Goal: Transaction & Acquisition: Obtain resource

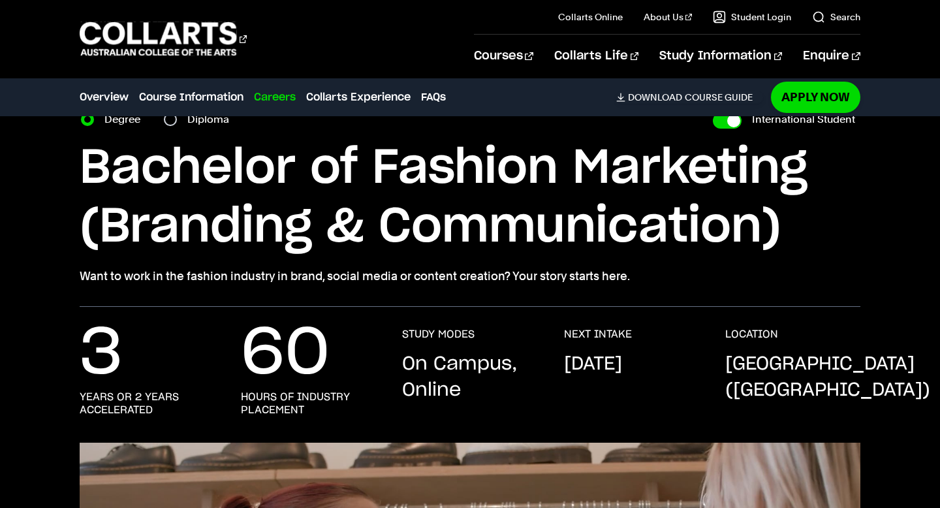
scroll to position [77, 0]
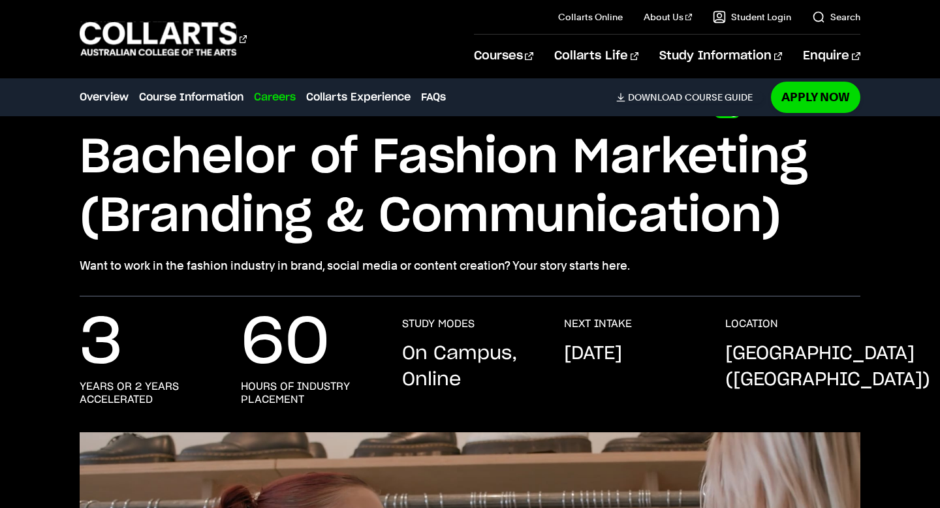
click at [869, 373] on div "3 years or 2 years accelerated 60 hours of industry placement STUDY MODES On Ca…" at bounding box center [470, 374] width 940 height 115
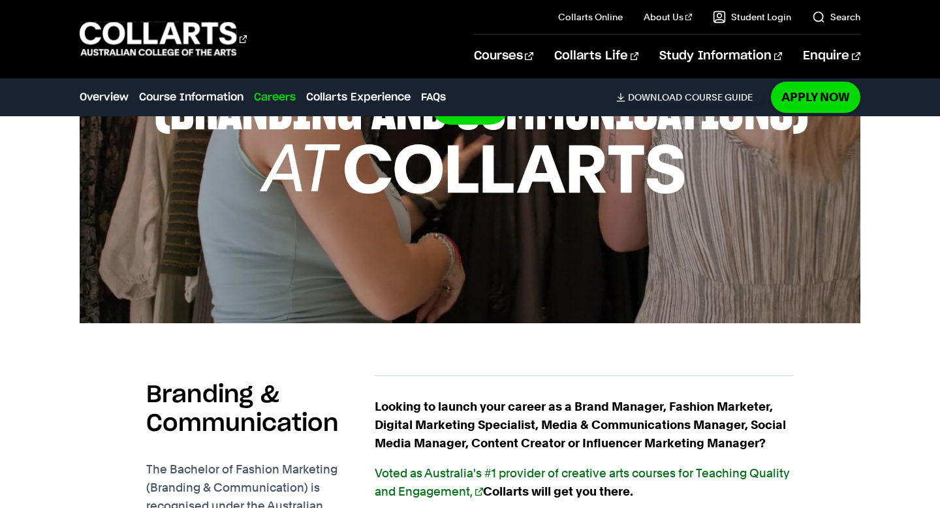
scroll to position [992, 0]
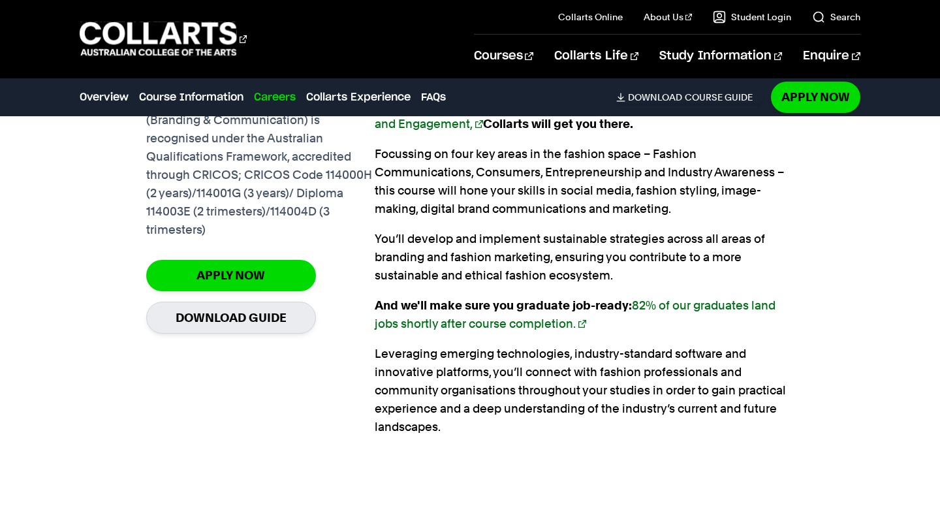
click at [230, 153] on p "The Bachelor of Fashion Marketing (Branding & Communication) is recognised unde…" at bounding box center [260, 166] width 229 height 146
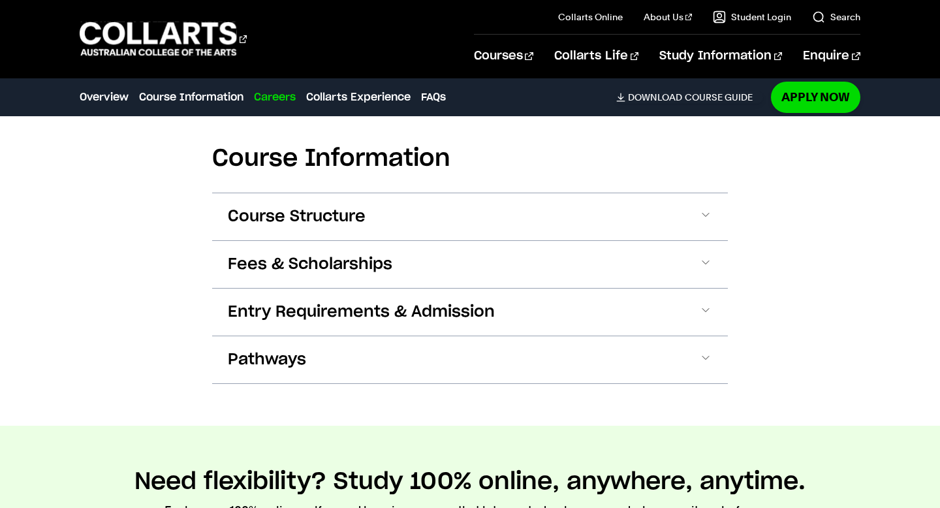
scroll to position [1398, 0]
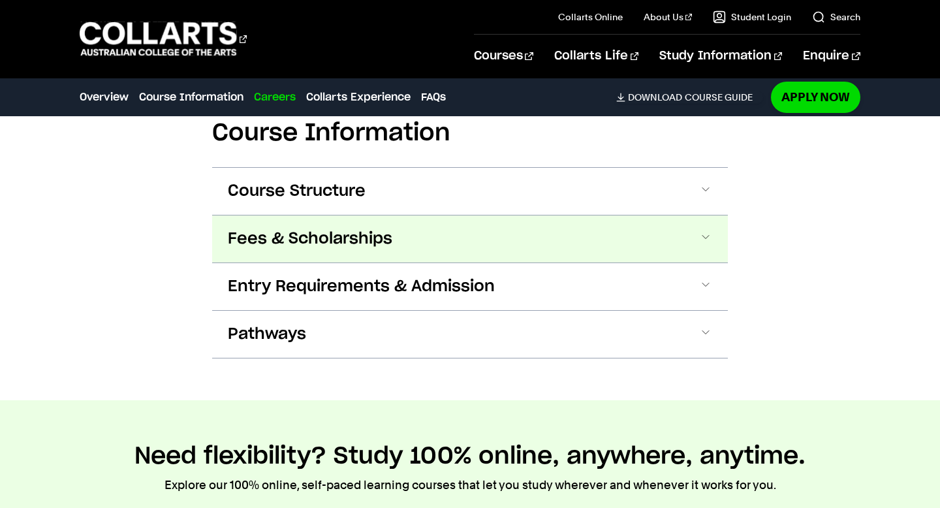
click at [334, 251] on button "Fees & Scholarships" at bounding box center [470, 238] width 516 height 47
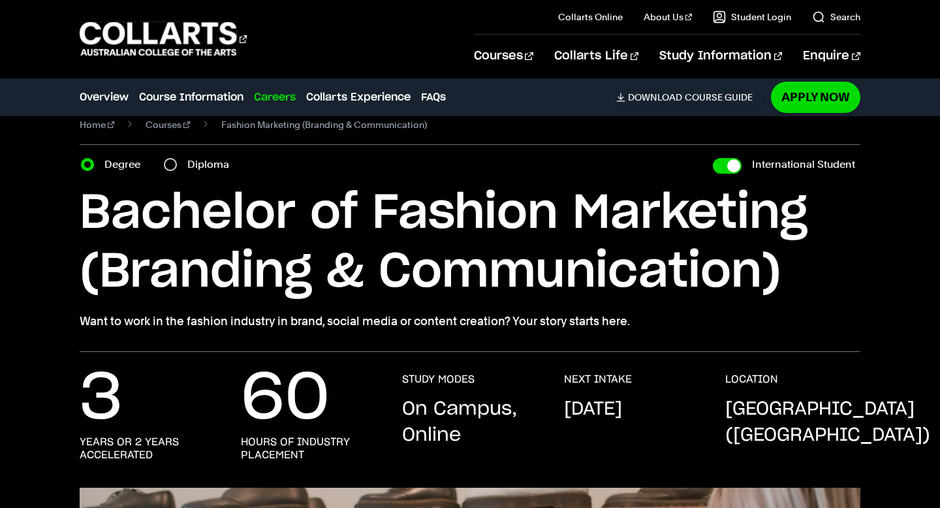
scroll to position [0, 0]
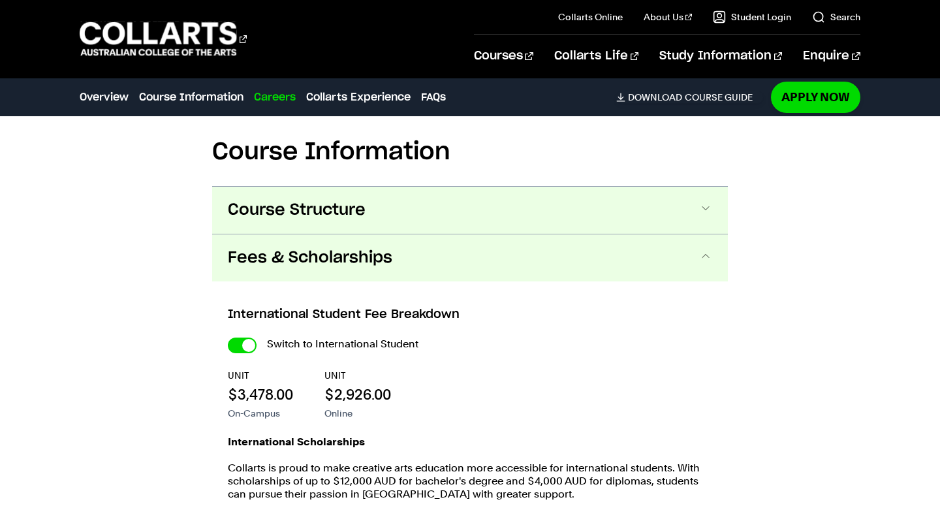
click at [371, 210] on button "Course Structure" at bounding box center [470, 210] width 516 height 47
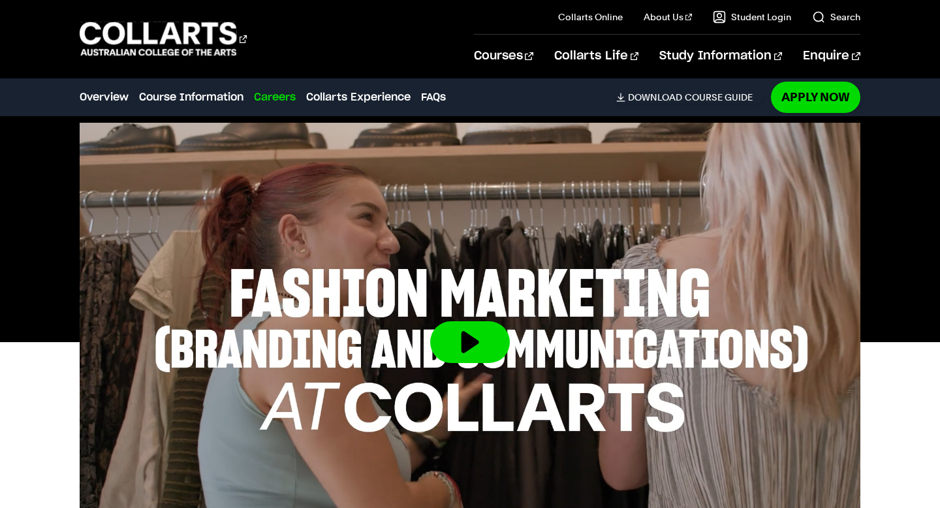
scroll to position [304, 0]
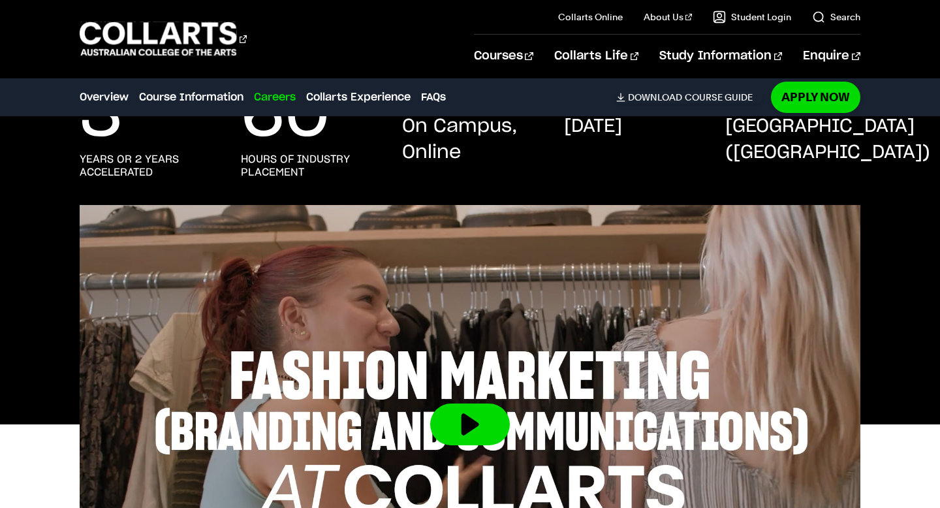
click at [426, 202] on div "3 years or 2 years accelerated 60 hours of industry placement STUDY MODES On Ca…" at bounding box center [470, 147] width 780 height 115
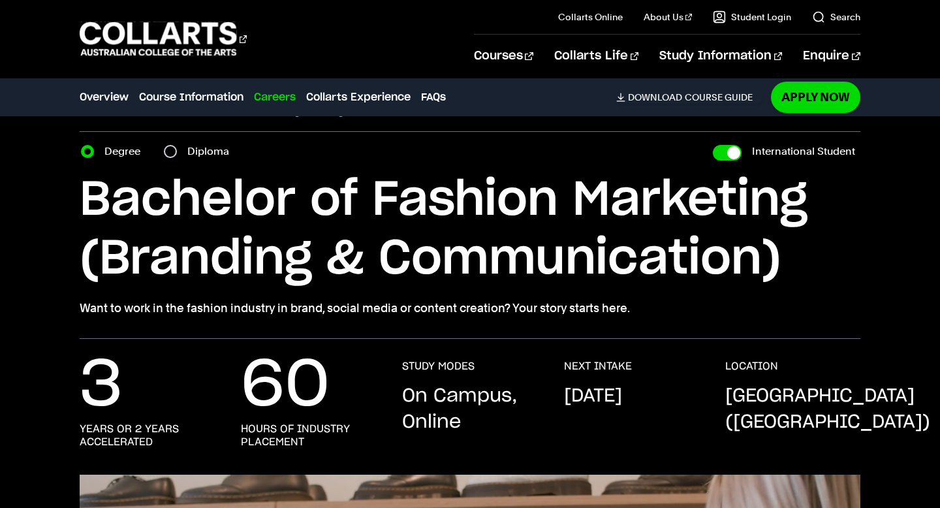
scroll to position [43, 0]
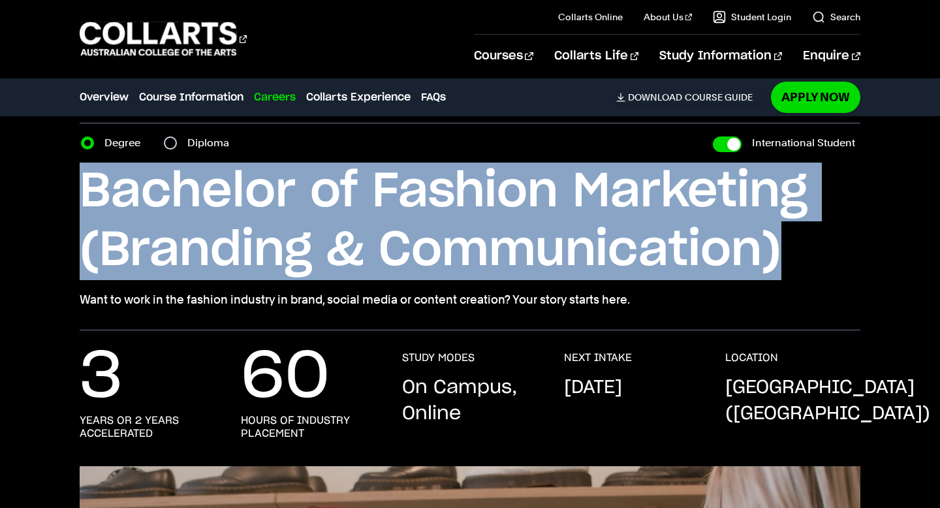
drag, startPoint x: 87, startPoint y: 180, endPoint x: 801, endPoint y: 245, distance: 716.6
click at [801, 245] on h1 "Bachelor of Fashion Marketing (Branding & Communication)" at bounding box center [470, 222] width 780 height 118
copy h1 "Bachelor of Fashion Marketing (Branding & Communication)"
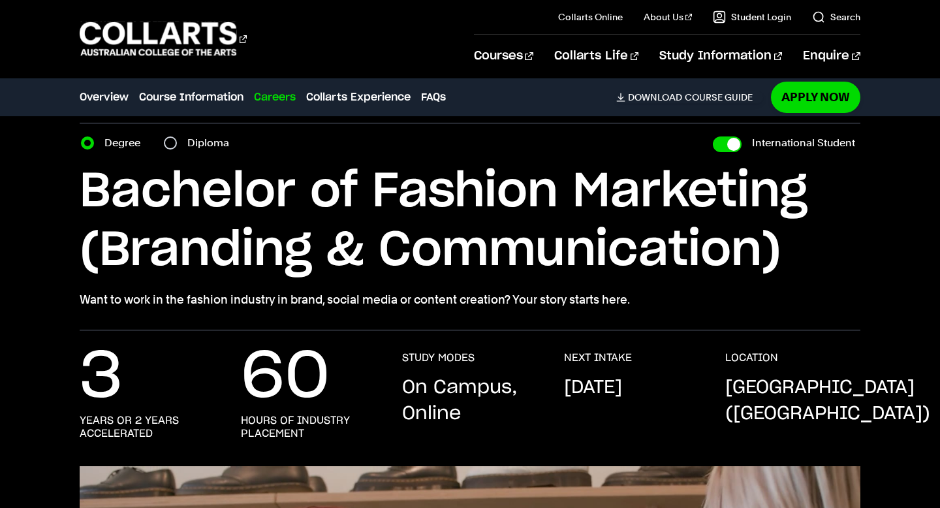
click at [323, 201] on h1 "Bachelor of Fashion Marketing (Branding & Communication)" at bounding box center [470, 222] width 780 height 118
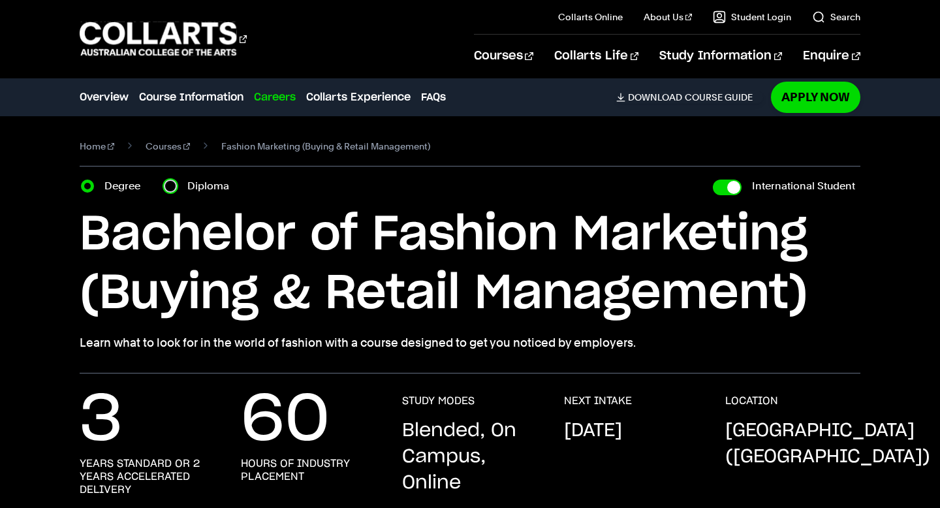
click at [172, 185] on input "Diploma" at bounding box center [170, 186] width 13 height 13
radio input "true"
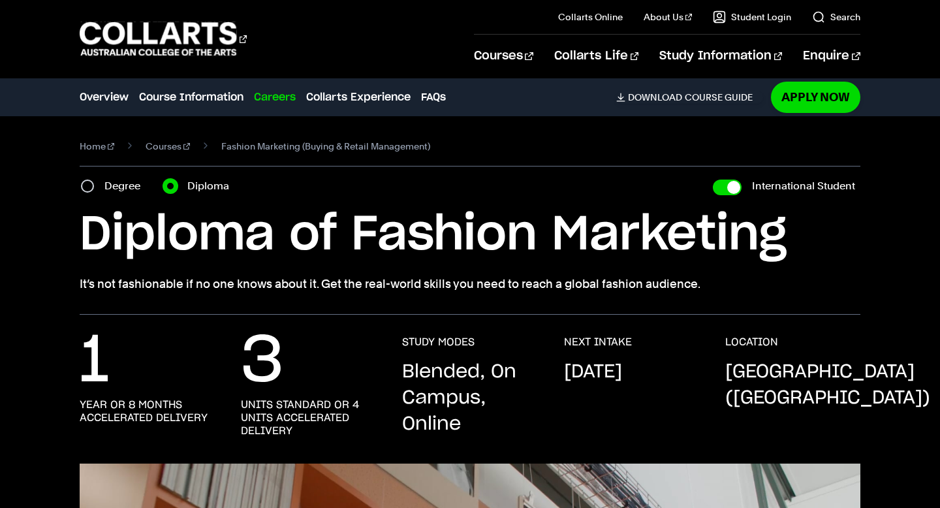
scroll to position [62, 0]
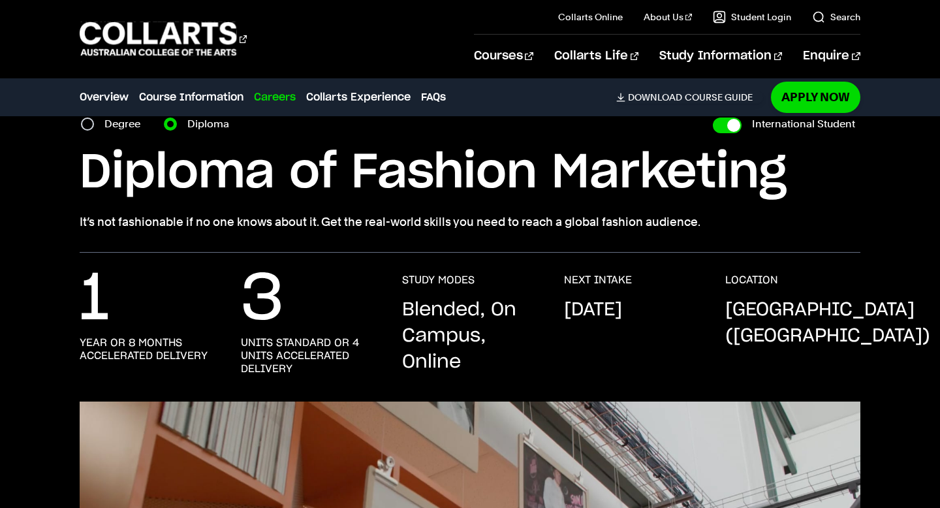
click at [311, 203] on div "Diploma of Fashion Marketing It’s not fashionable if no one knows about it. Get…" at bounding box center [470, 187] width 780 height 87
click at [94, 120] on div "Degree" at bounding box center [114, 124] width 67 height 18
click at [93, 121] on input "Degree" at bounding box center [87, 124] width 13 height 13
radio input "true"
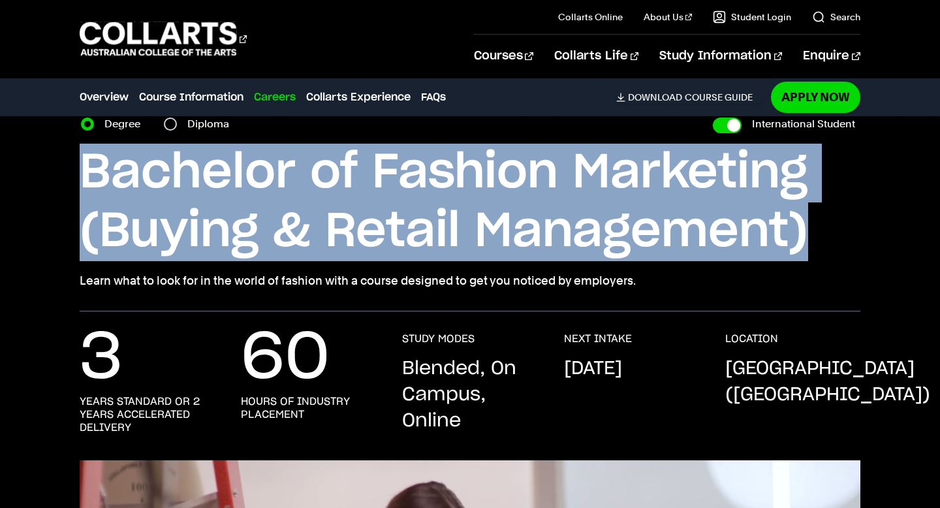
drag, startPoint x: 79, startPoint y: 168, endPoint x: 820, endPoint y: 232, distance: 743.8
click at [819, 236] on div "Home Courses Fashion Marketing (Buying & Retail Management) Course variant Degr…" at bounding box center [470, 182] width 940 height 257
copy h1 "Bachelor of Fashion Marketing (Buying & Retail Management)"
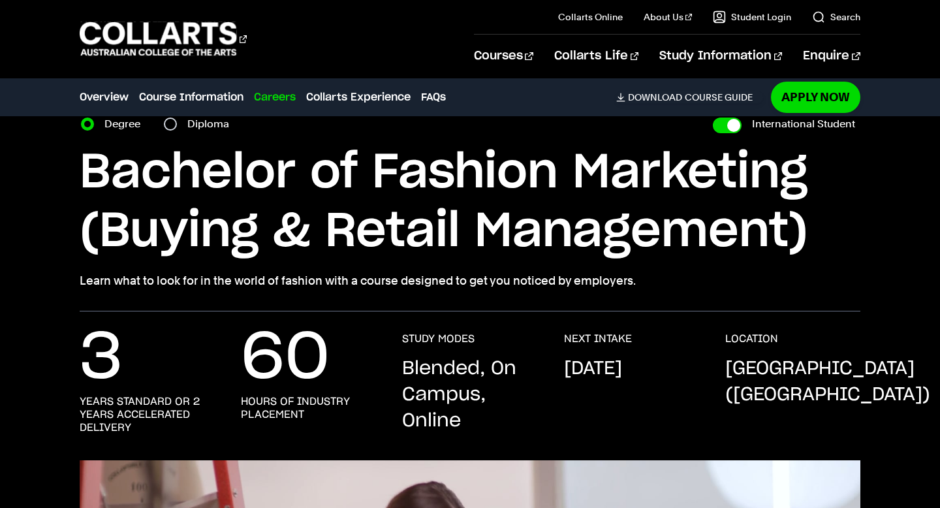
click at [377, 189] on h1 "Bachelor of Fashion Marketing (Buying & Retail Management)" at bounding box center [470, 203] width 780 height 118
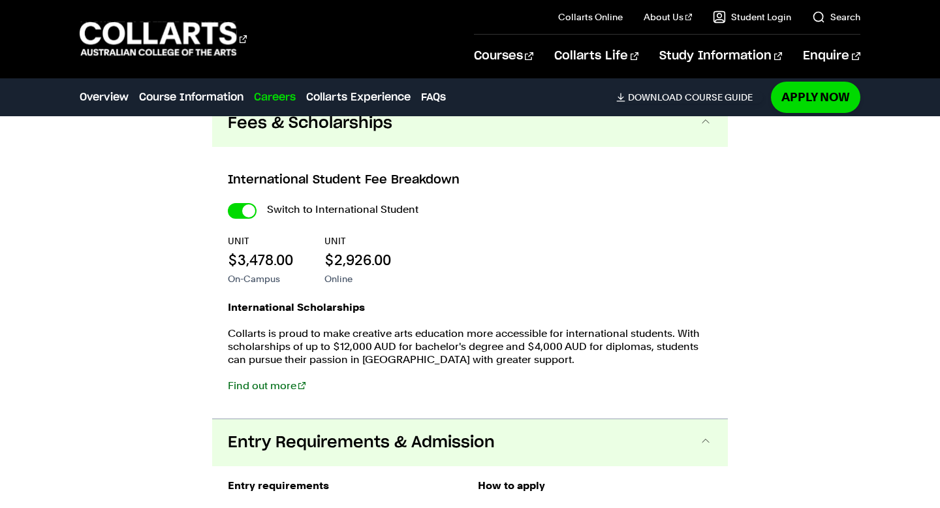
scroll to position [1455, 0]
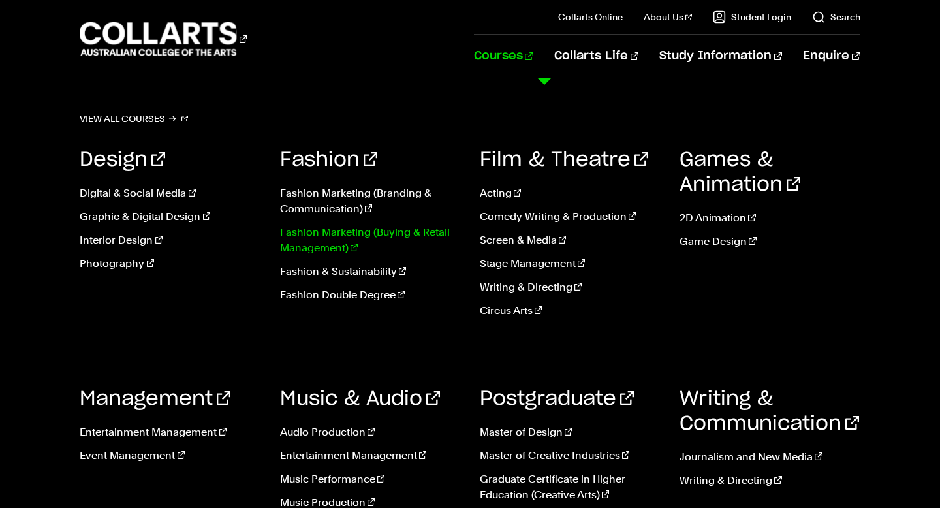
click at [321, 240] on link "Fashion Marketing (Buying & Retail Management)" at bounding box center [370, 240] width 180 height 31
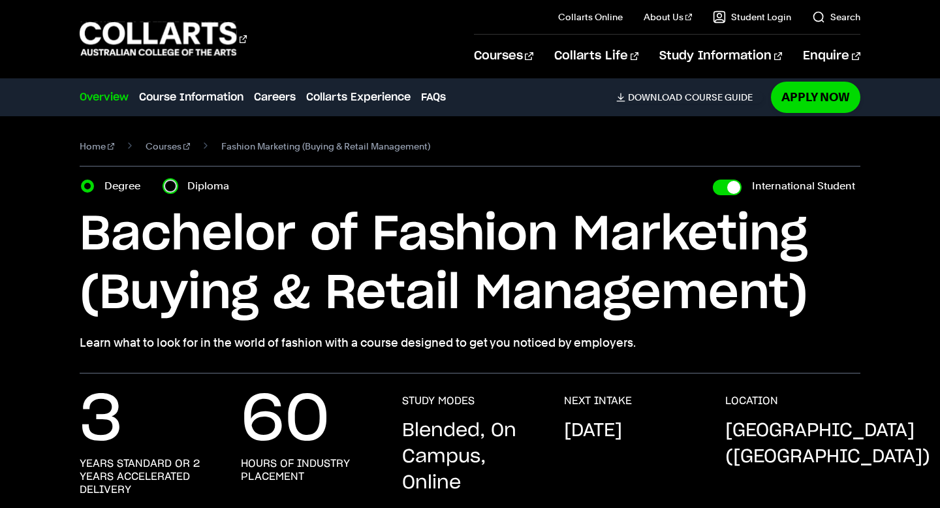
click at [172, 185] on input "Diploma" at bounding box center [170, 186] width 13 height 13
radio input "true"
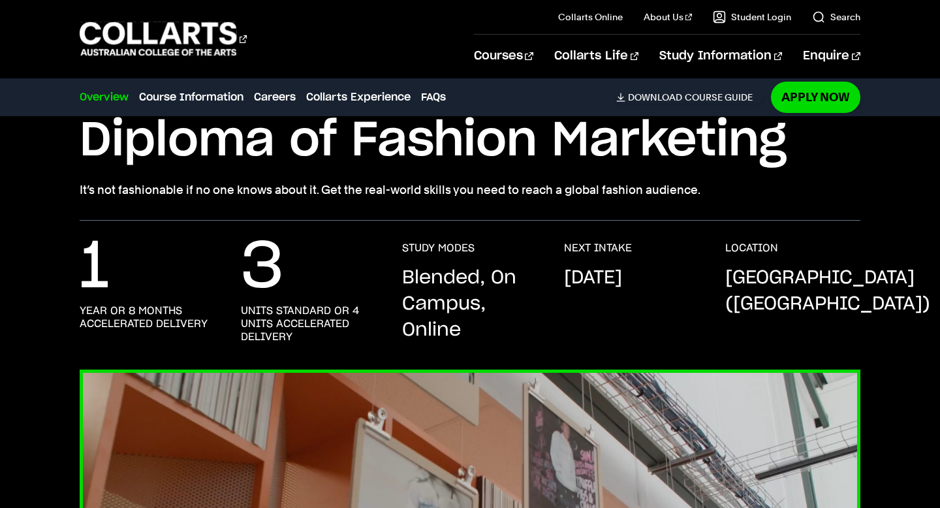
scroll to position [110, 0]
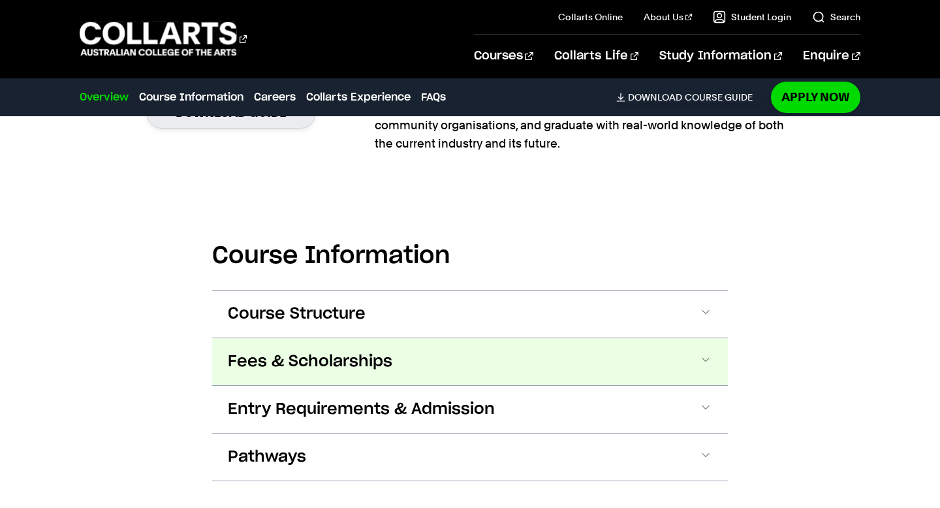
click at [457, 369] on button "Fees & Scholarships" at bounding box center [470, 361] width 516 height 47
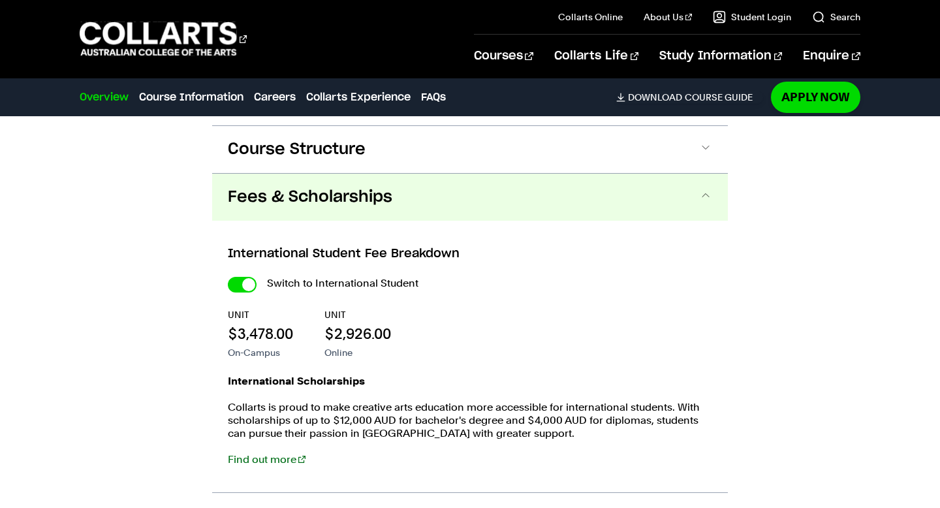
scroll to position [1317, 0]
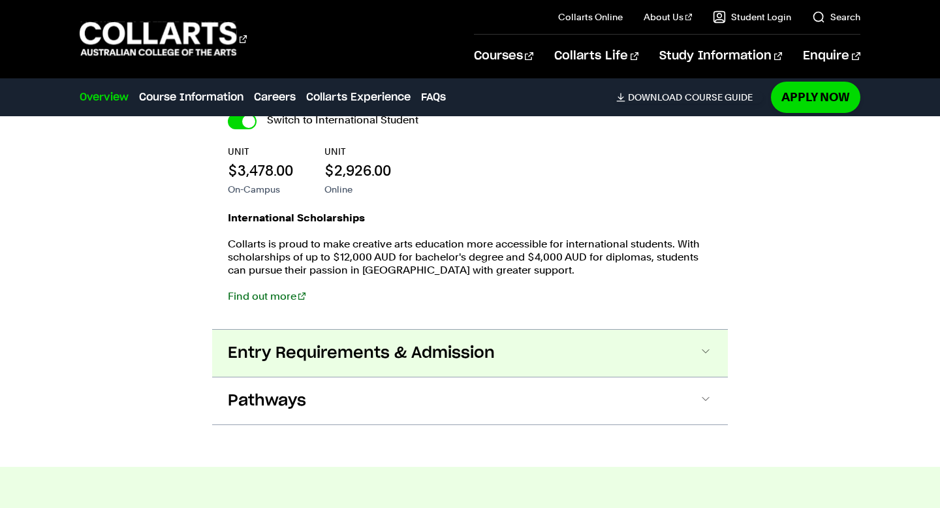
click at [414, 349] on span "Entry Requirements & Admission" at bounding box center [361, 353] width 267 height 21
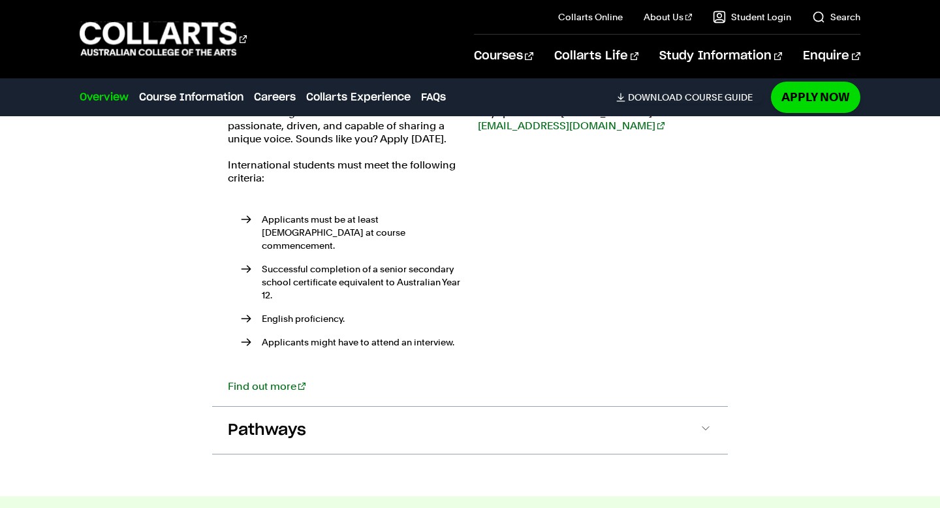
scroll to position [1927, 0]
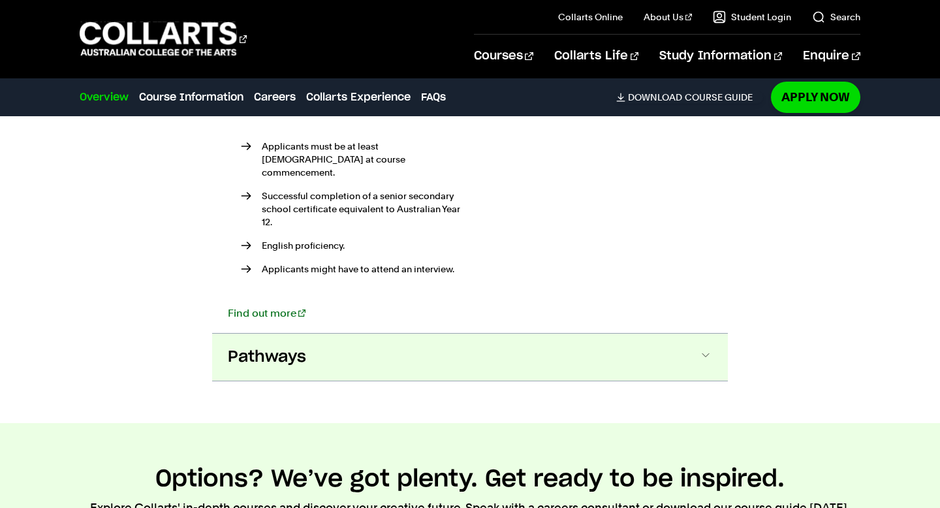
click at [407, 350] on button "Pathways" at bounding box center [470, 357] width 516 height 47
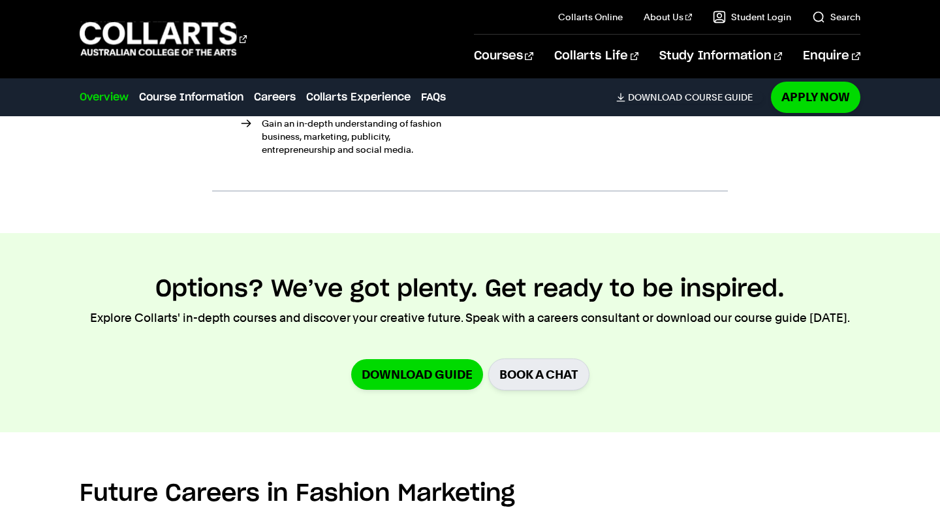
scroll to position [2527, 0]
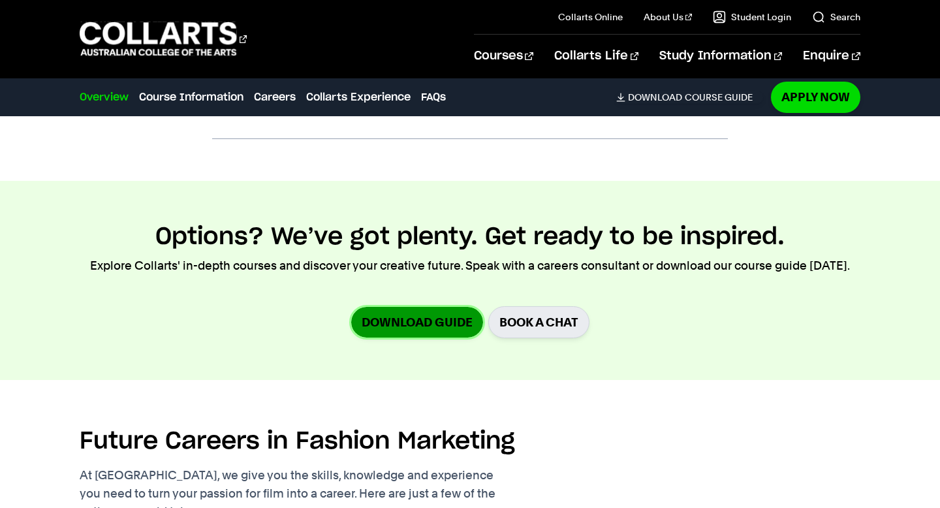
click at [400, 307] on link "Download Guide" at bounding box center [417, 322] width 132 height 31
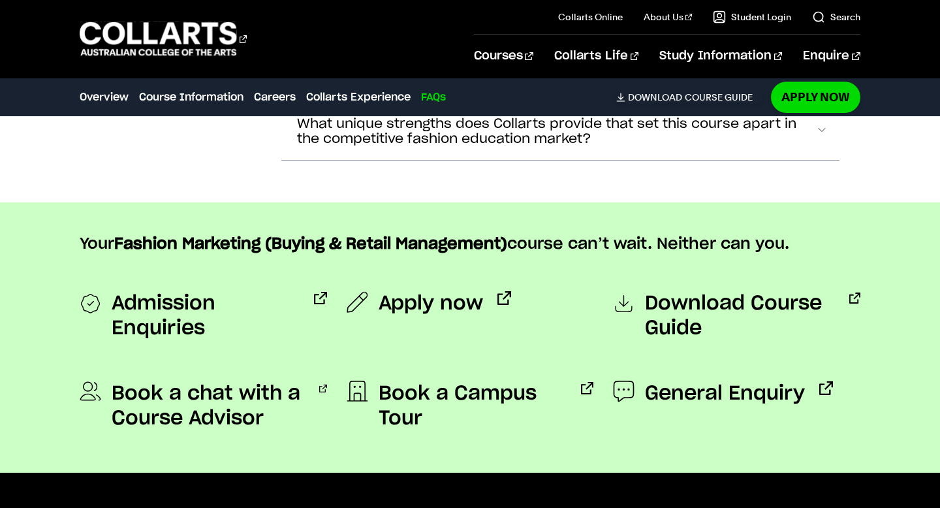
scroll to position [6074, 0]
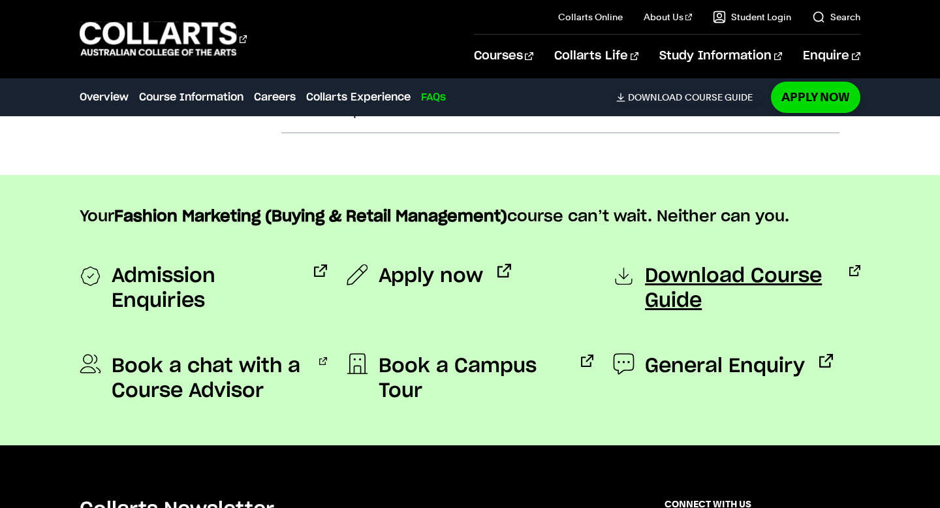
click at [658, 264] on span "Download Course Guide" at bounding box center [740, 289] width 190 height 50
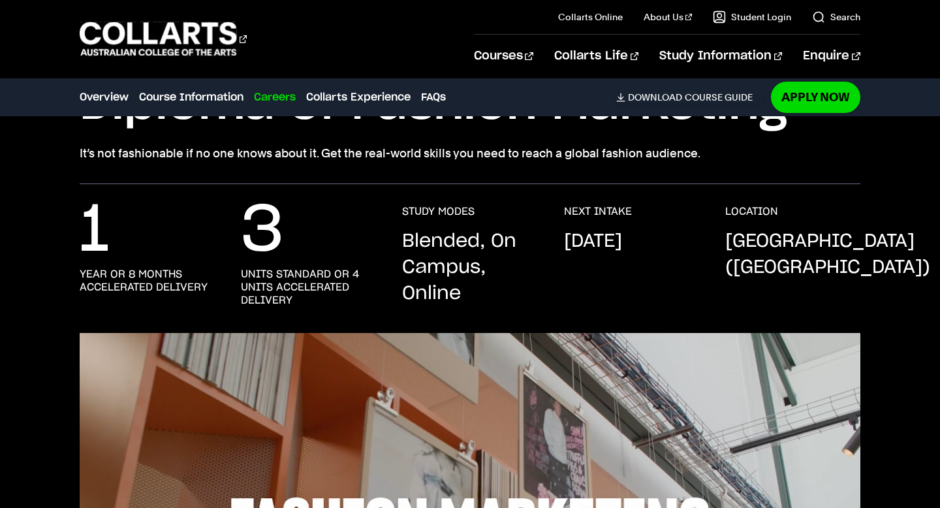
scroll to position [0, 0]
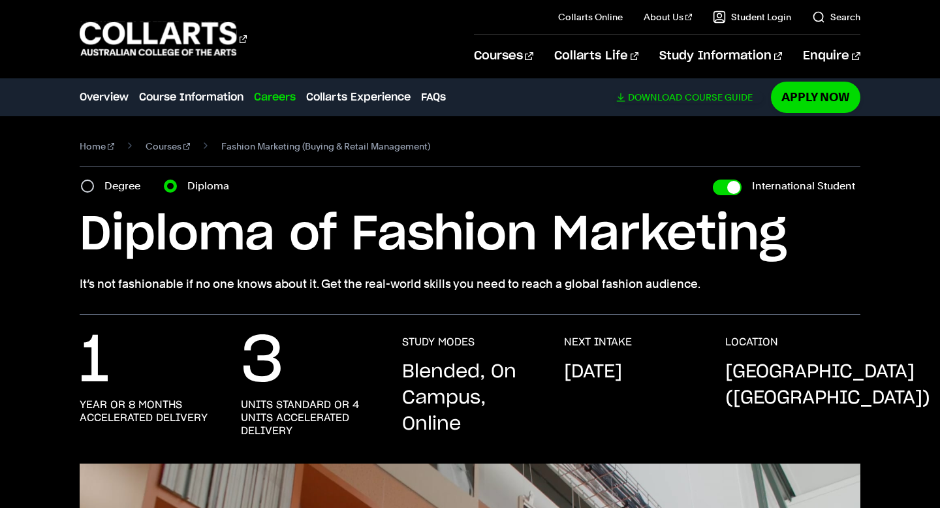
click at [693, 97] on link "Download Course Guide" at bounding box center [689, 97] width 147 height 12
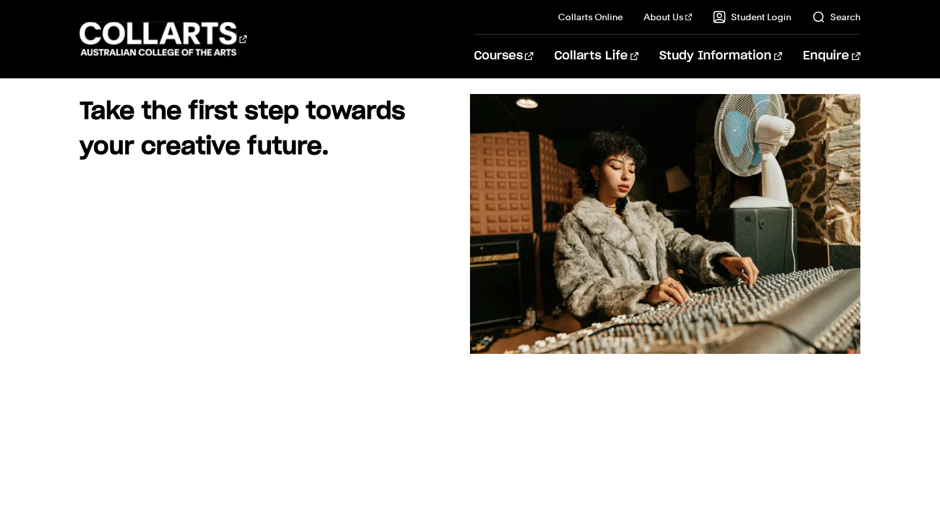
scroll to position [194, 0]
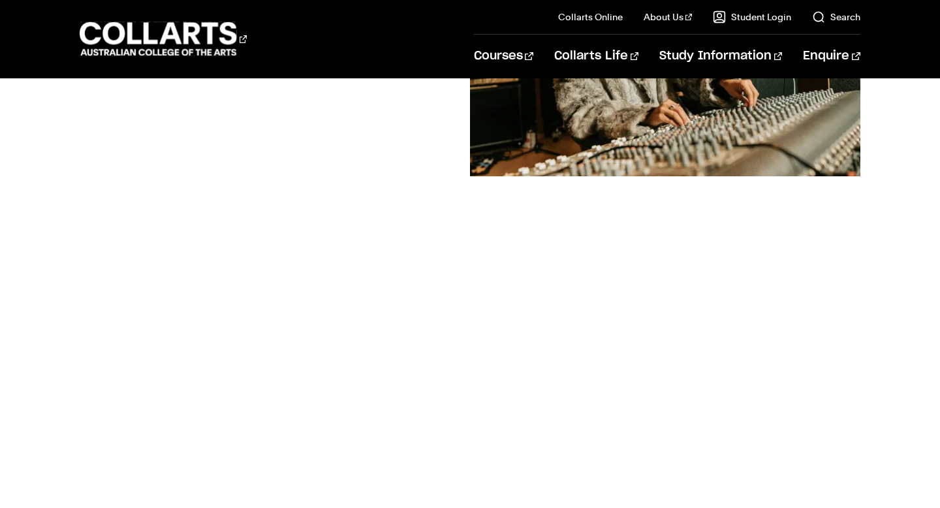
scroll to position [345, 0]
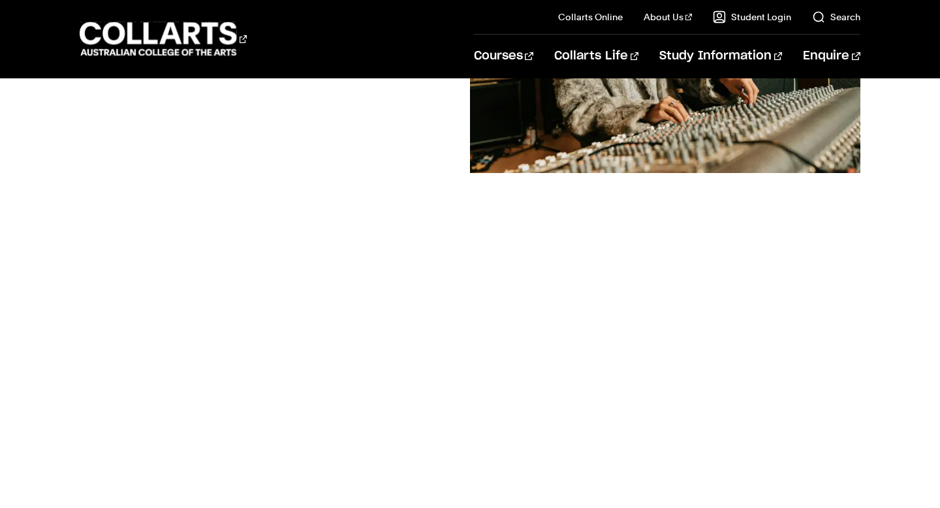
scroll to position [339, 0]
